Goal: Check status: Check status

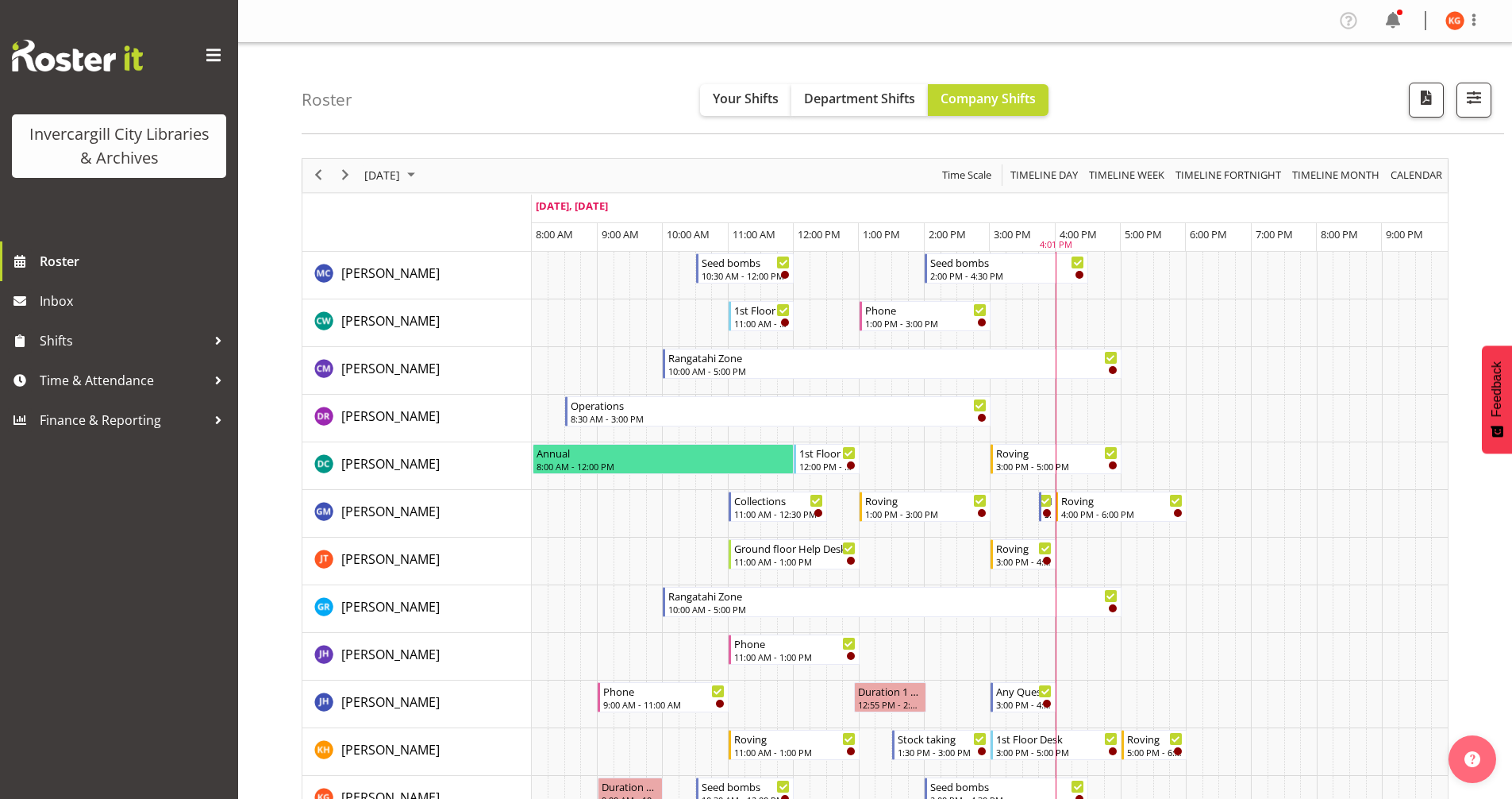
scroll to position [238, 0]
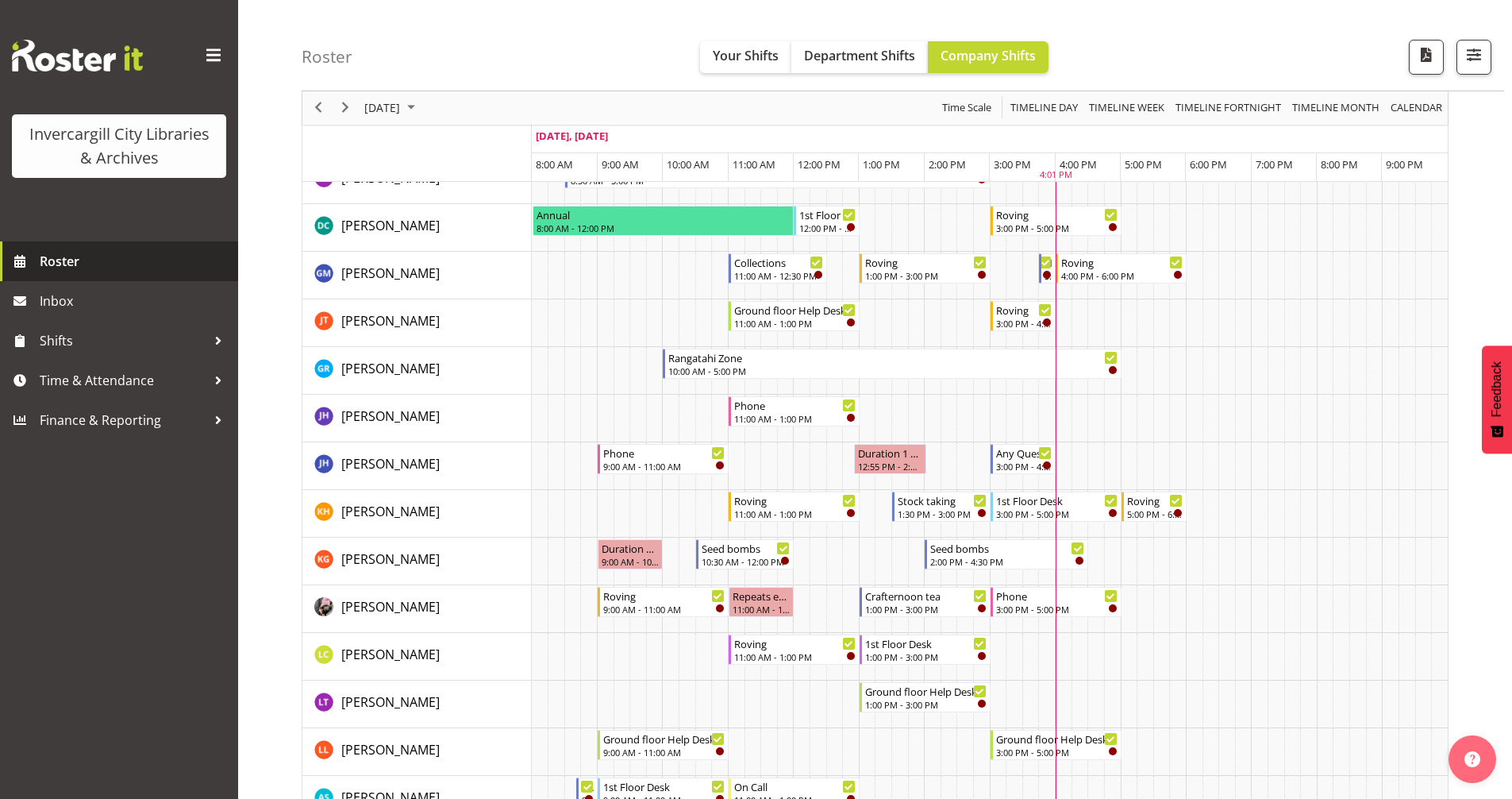
click at [67, 253] on span "Roster" at bounding box center [135, 261] width 190 height 24
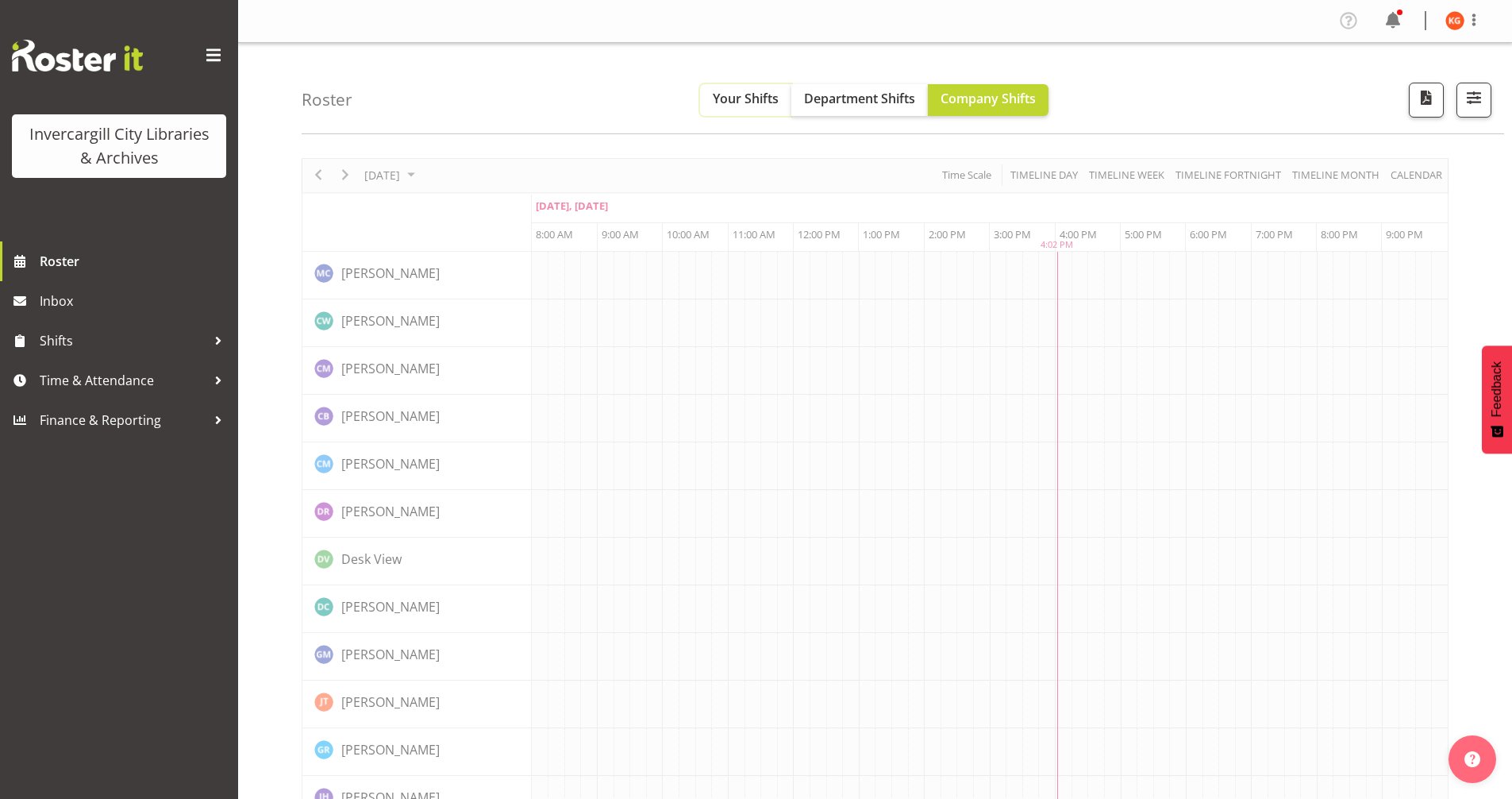
click at [749, 99] on span "Your Shifts" at bounding box center [746, 98] width 66 height 18
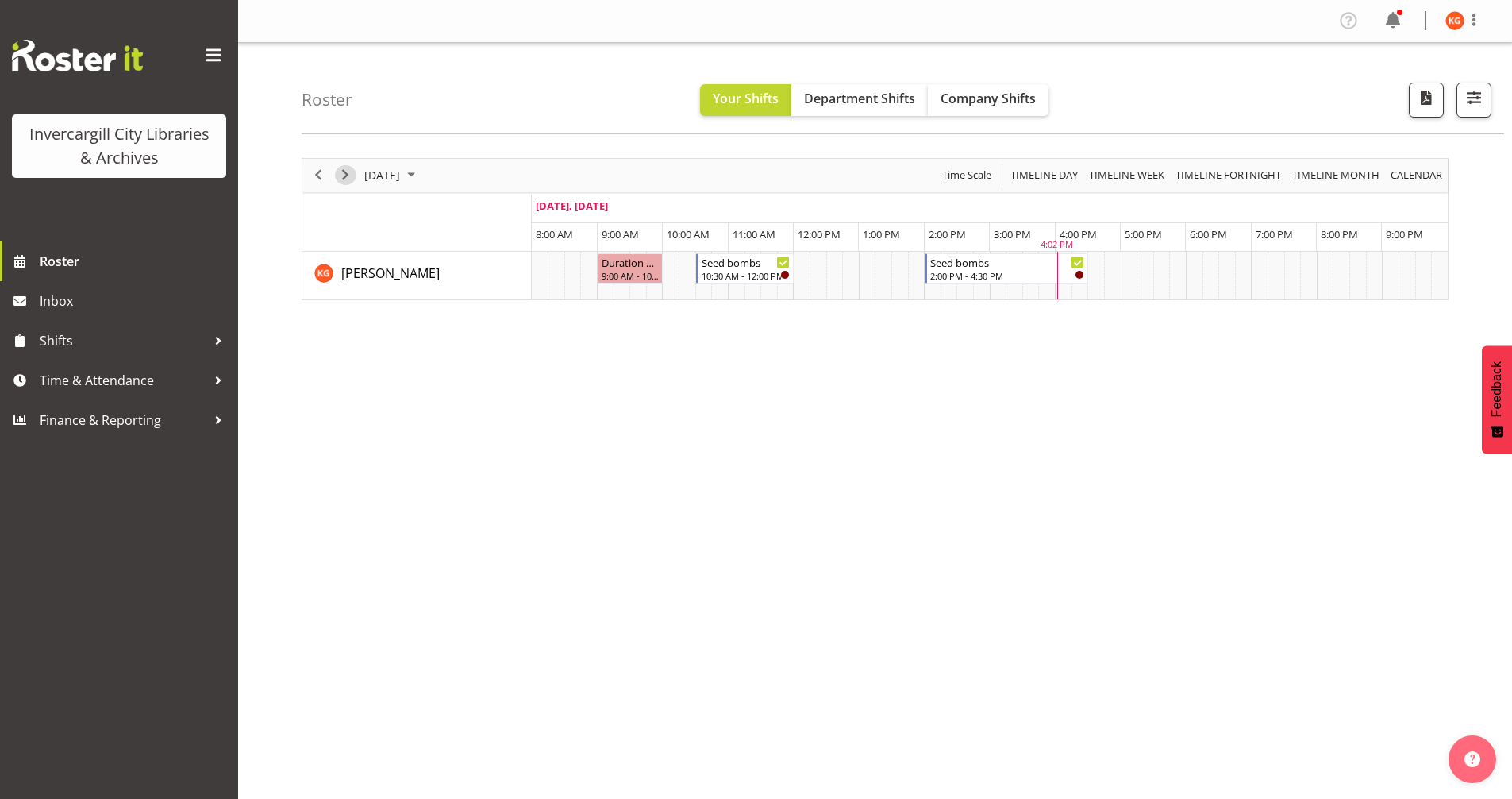
click at [344, 179] on span "Next" at bounding box center [345, 174] width 19 height 20
